Goal: Find specific page/section: Find specific page/section

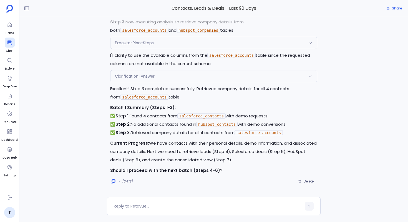
scroll to position [999, 0]
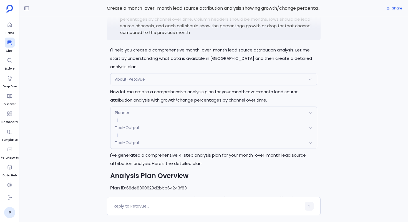
scroll to position [-1468, 0]
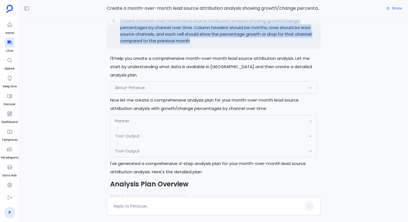
drag, startPoint x: 193, startPoint y: 58, endPoint x: 116, endPoint y: 33, distance: 80.6
click at [116, 33] on div "P Create a month-over-month lead source attribution analysis showing growth/cha…" at bounding box center [214, 31] width 214 height 36
copy div "P Create a month-over-month lead source attribution analysis showing growth/cha…"
click at [9, 214] on link "P" at bounding box center [9, 212] width 11 height 11
